Goal: Task Accomplishment & Management: Use online tool/utility

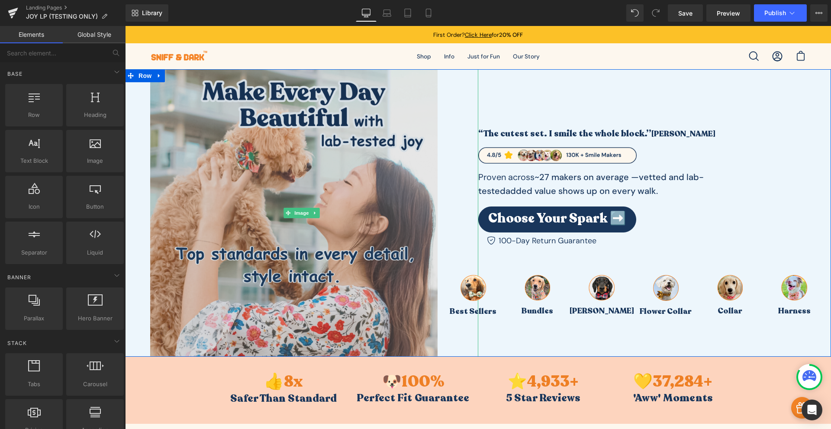
click at [289, 160] on img at bounding box center [301, 212] width 303 height 287
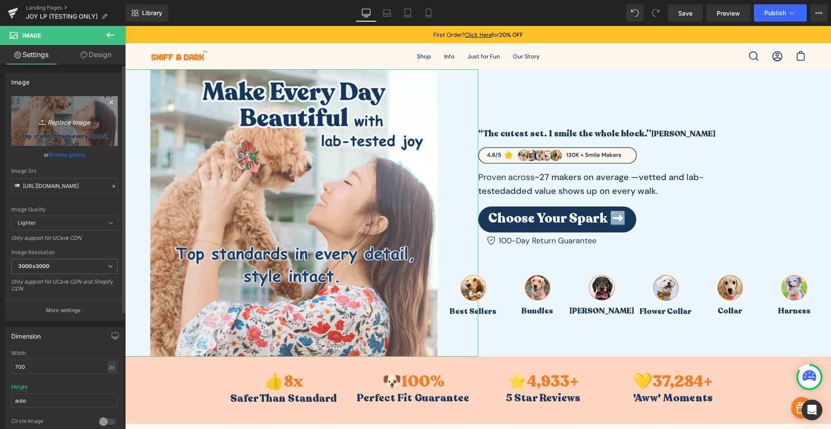
click at [74, 125] on icon "Replace Image" at bounding box center [64, 121] width 69 height 11
type input "C:\fakepath\Imagen de WhatsApp [DATE] a las 16.21.06_14bb49e5.jpg"
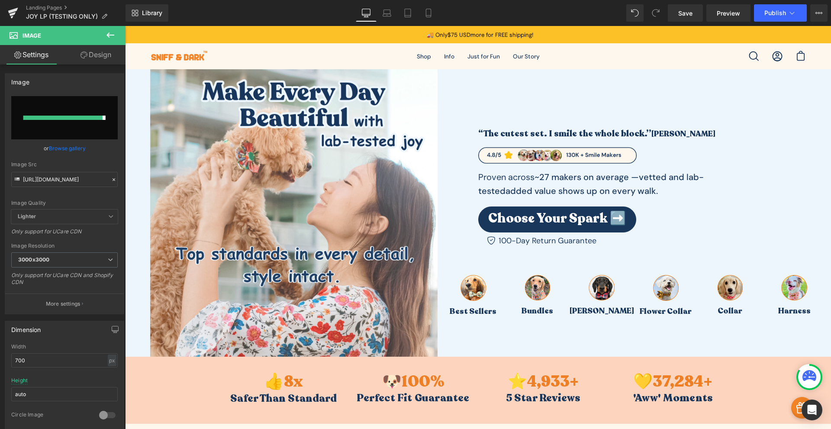
type input "[URL][DOMAIN_NAME]"
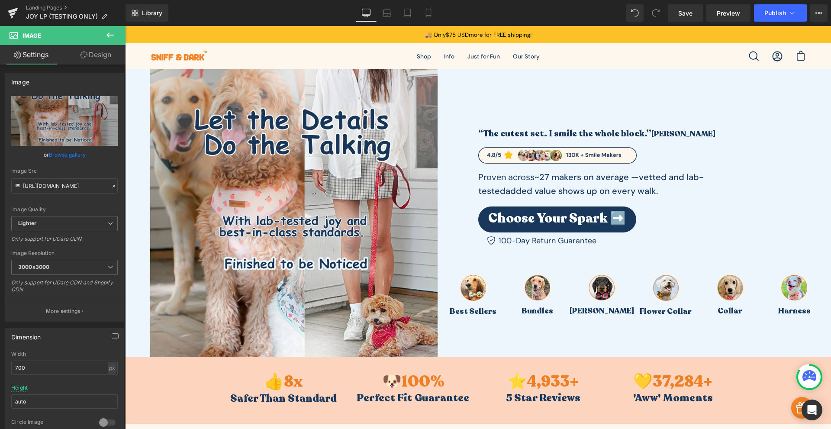
click at [710, 58] on nav "Open search bar Open cart Open navigation menu Shop Apparel Reversible Cozy Fle…" at bounding box center [478, 56] width 706 height 26
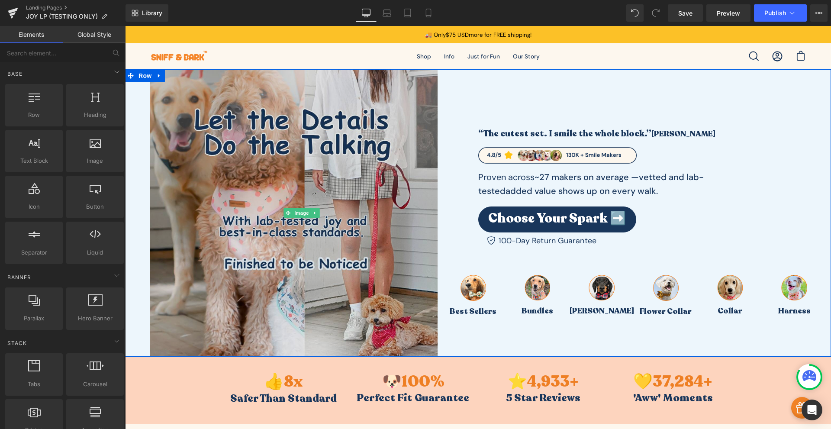
click at [380, 211] on img at bounding box center [301, 212] width 303 height 287
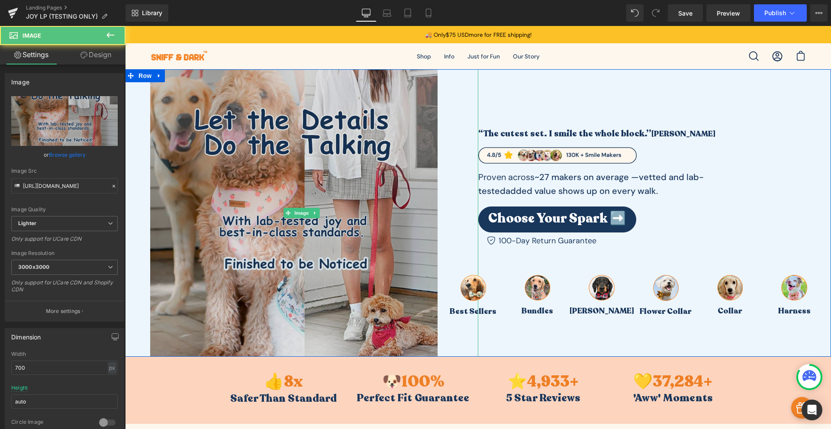
type input "[URL][DOMAIN_NAME]"
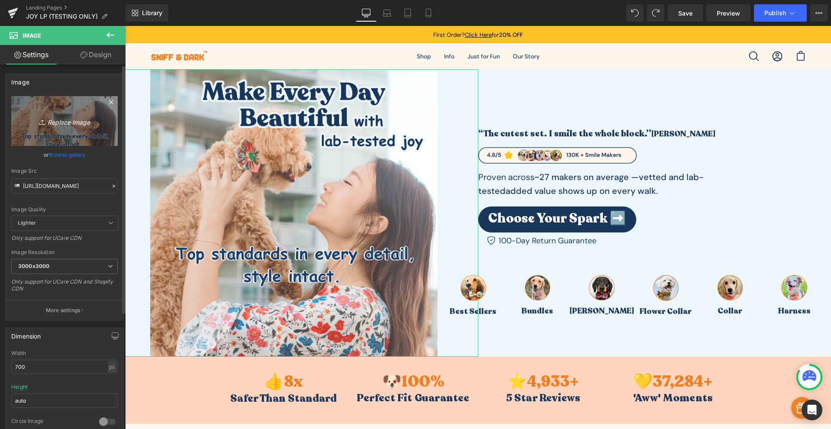
click at [71, 123] on icon "Replace Image" at bounding box center [64, 121] width 69 height 11
click at [75, 112] on link "Replace Image" at bounding box center [64, 121] width 106 height 50
type input "C:\fakepath\Imagen de WhatsApp [DATE] a las 16.43.22_ef6ea6fe.jpg"
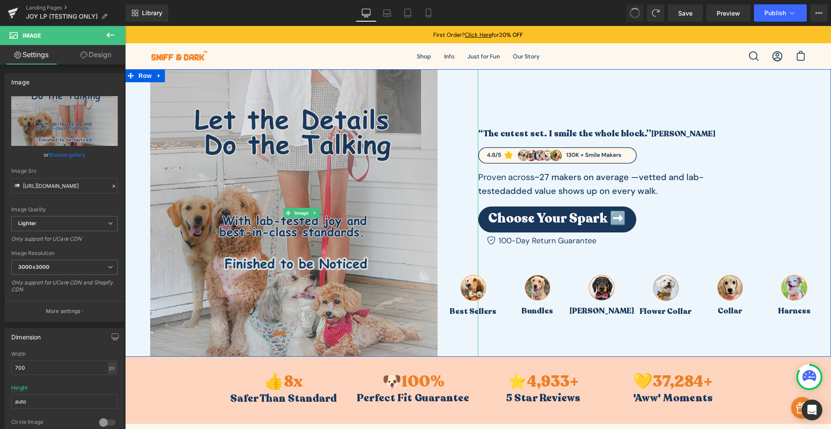
type input "[URL][DOMAIN_NAME]"
